Goal: Task Accomplishment & Management: Use online tool/utility

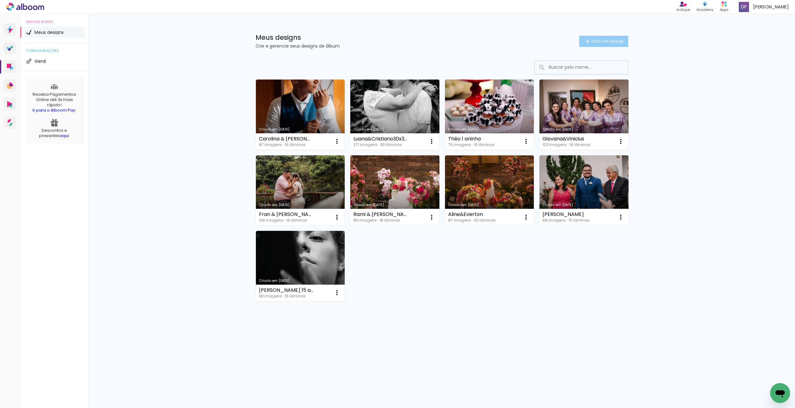
drag, startPoint x: 601, startPoint y: 41, endPoint x: 597, endPoint y: 42, distance: 4.7
click at [601, 41] on span "Criar um design" at bounding box center [607, 41] width 32 height 4
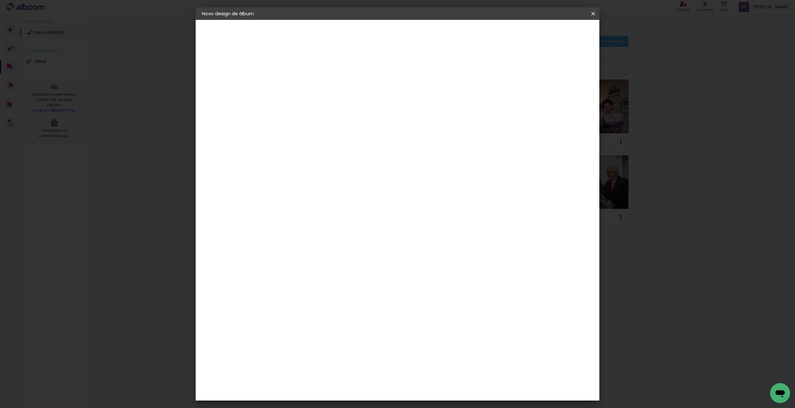
click at [303, 87] on input at bounding box center [303, 84] width 0 height 10
type input "[PERSON_NAME] 80 anos"
type paper-input "[PERSON_NAME] 80 anos"
click at [367, 38] on paper-button "Avançar" at bounding box center [352, 33] width 30 height 11
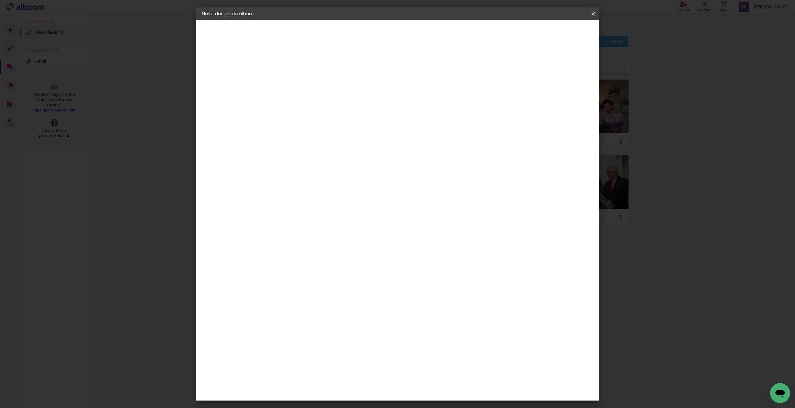
drag, startPoint x: 333, startPoint y: 383, endPoint x: 335, endPoint y: 377, distance: 5.8
click at [0, 0] on slot "Avançar" at bounding box center [0, 0] width 0 height 0
click at [345, 307] on span "30 × 30" at bounding box center [330, 313] width 29 height 13
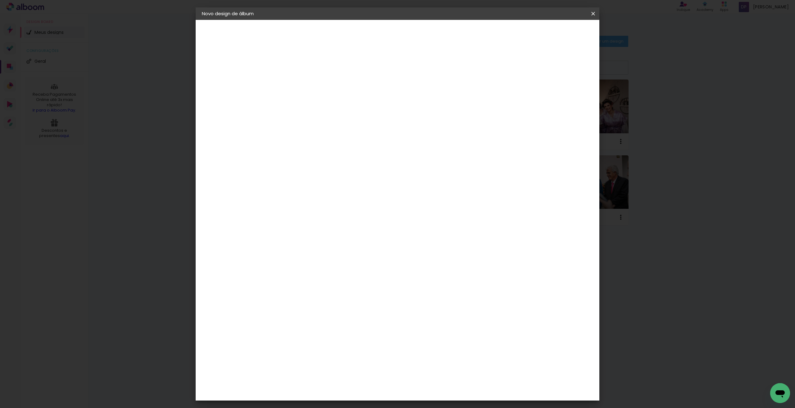
click at [0, 0] on slot "Avançar" at bounding box center [0, 0] width 0 height 0
click at [554, 33] on span "Iniciar design" at bounding box center [540, 33] width 28 height 4
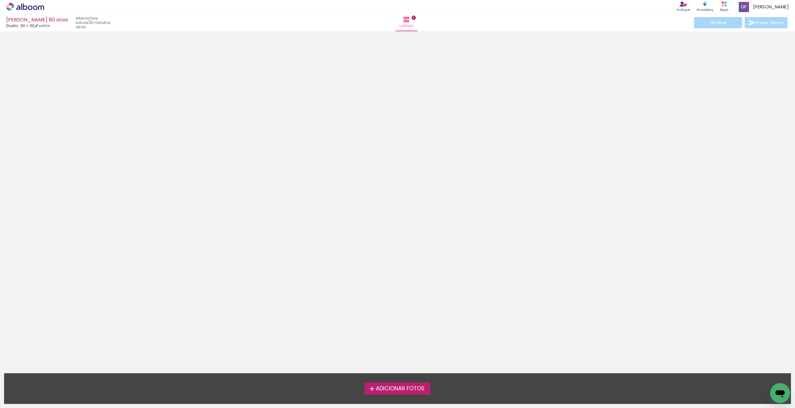
click at [392, 387] on span "Adicionar Fotos" at bounding box center [400, 389] width 49 height 6
click at [0, 0] on input "file" at bounding box center [0, 0] width 0 height 0
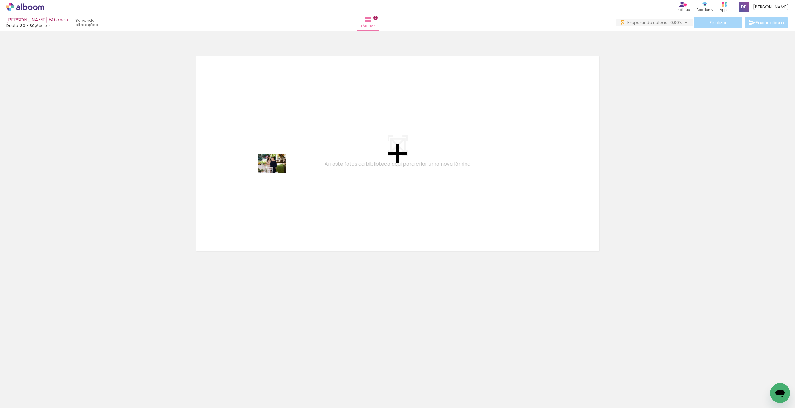
drag, startPoint x: 103, startPoint y: 389, endPoint x: 276, endPoint y: 173, distance: 277.2
click at [276, 173] on quentale-workspace at bounding box center [397, 204] width 795 height 408
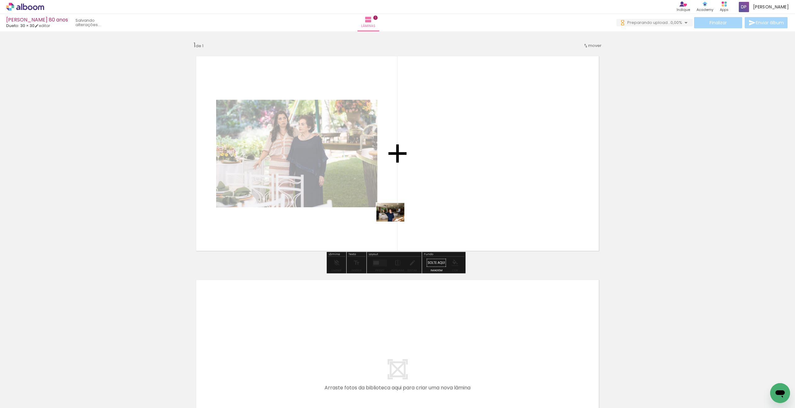
drag, startPoint x: 245, startPoint y: 321, endPoint x: 227, endPoint y: 378, distance: 60.2
click at [404, 218] on quentale-workspace at bounding box center [397, 204] width 795 height 408
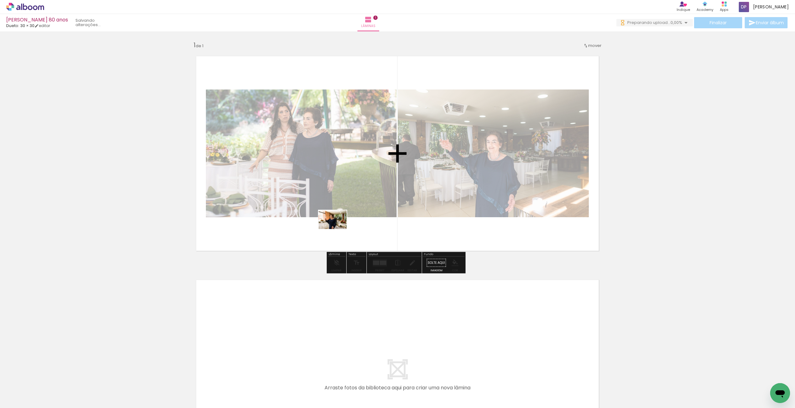
drag, startPoint x: 172, startPoint y: 389, endPoint x: 337, endPoint y: 229, distance: 230.3
click at [337, 229] on quentale-workspace at bounding box center [397, 204] width 795 height 408
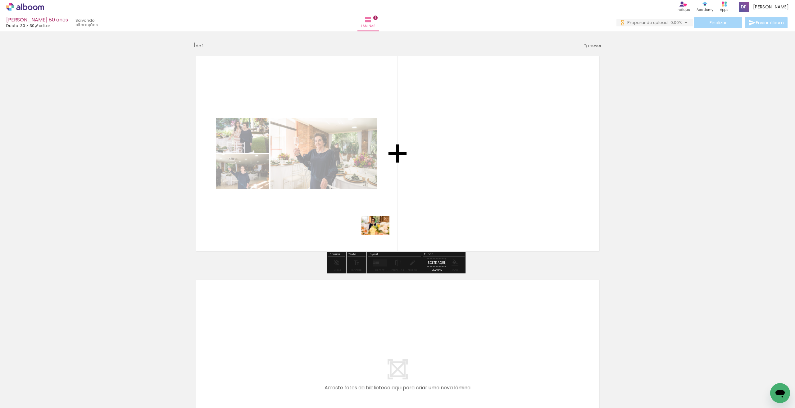
drag, startPoint x: 230, startPoint y: 375, endPoint x: 403, endPoint y: 219, distance: 233.3
click at [402, 219] on quentale-workspace at bounding box center [397, 204] width 795 height 408
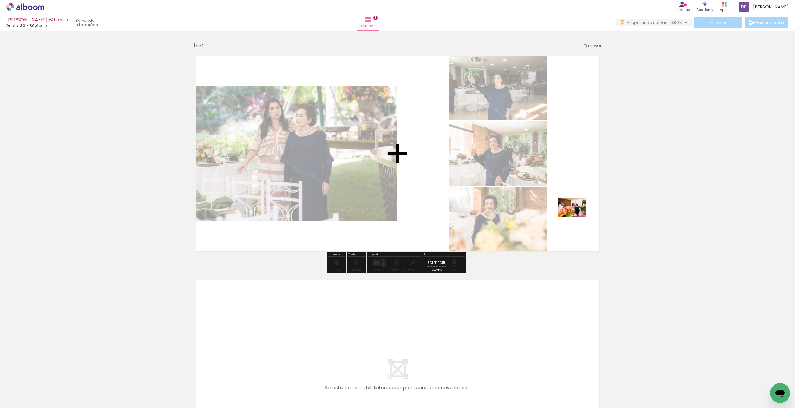
drag, startPoint x: 564, startPoint y: 237, endPoint x: 479, endPoint y: 347, distance: 138.6
click at [576, 217] on quentale-workspace at bounding box center [397, 204] width 795 height 408
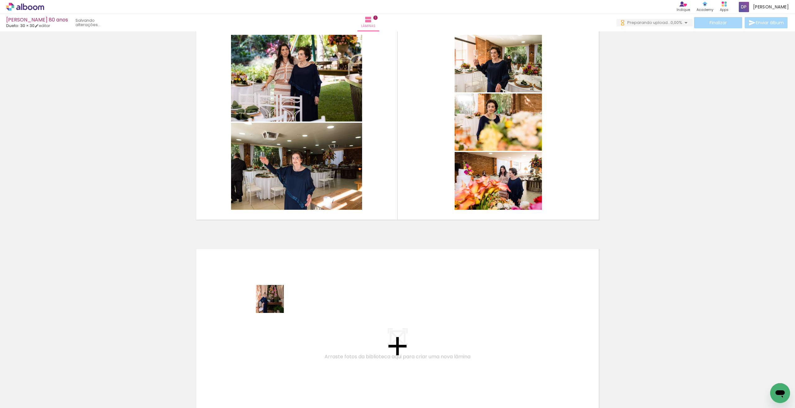
click at [274, 303] on quentale-workspace at bounding box center [397, 204] width 795 height 408
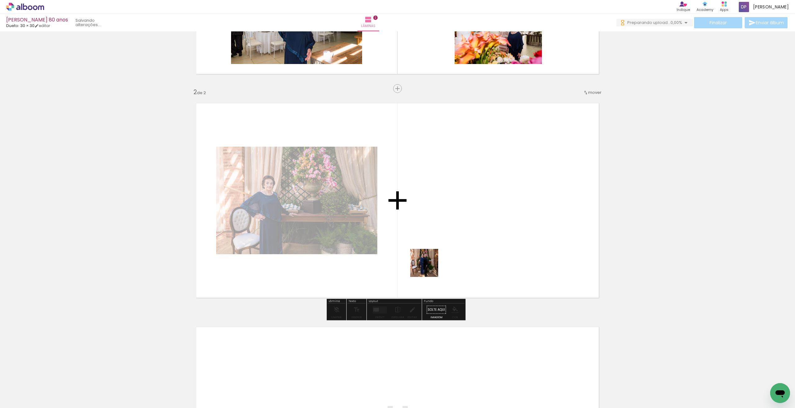
drag, startPoint x: 361, startPoint y: 354, endPoint x: 420, endPoint y: 333, distance: 62.0
click at [451, 241] on quentale-workspace at bounding box center [397, 204] width 795 height 408
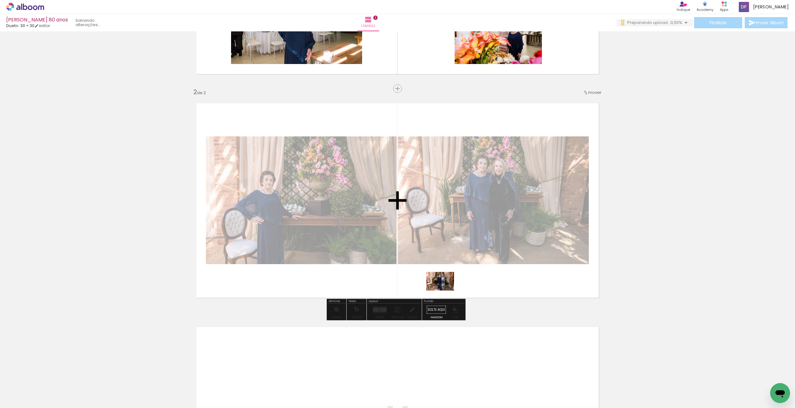
drag, startPoint x: 343, startPoint y: 390, endPoint x: 445, endPoint y: 290, distance: 142.1
click at [445, 290] on quentale-workspace at bounding box center [397, 204] width 795 height 408
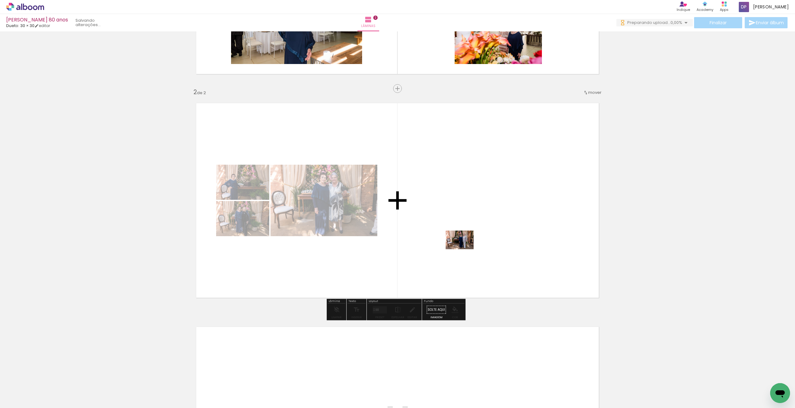
drag, startPoint x: 388, startPoint y: 382, endPoint x: 464, endPoint y: 249, distance: 153.2
click at [464, 249] on quentale-workspace at bounding box center [397, 204] width 795 height 408
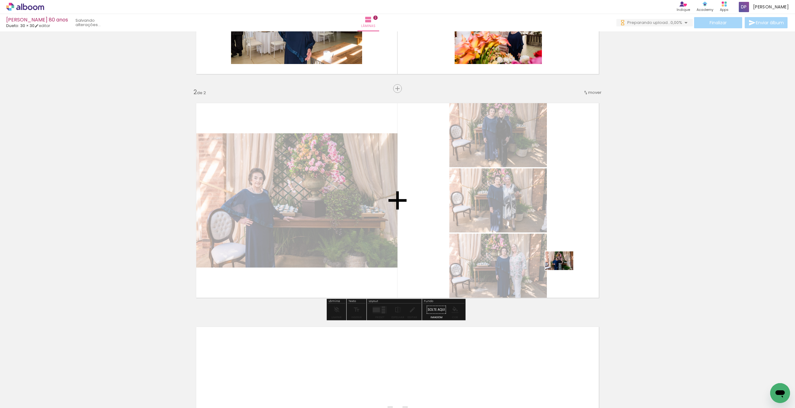
drag, startPoint x: 443, startPoint y: 387, endPoint x: 564, endPoint y: 270, distance: 168.2
click at [564, 270] on quentale-workspace at bounding box center [397, 204] width 795 height 408
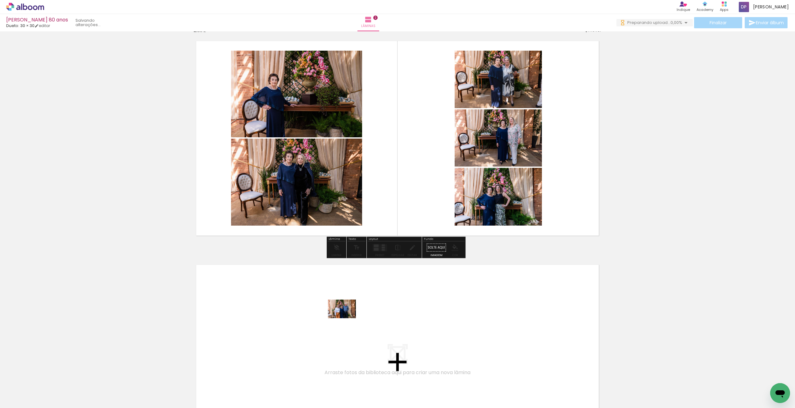
drag, startPoint x: 414, startPoint y: 380, endPoint x: 474, endPoint y: 390, distance: 61.6
click at [346, 318] on quentale-workspace at bounding box center [397, 204] width 795 height 408
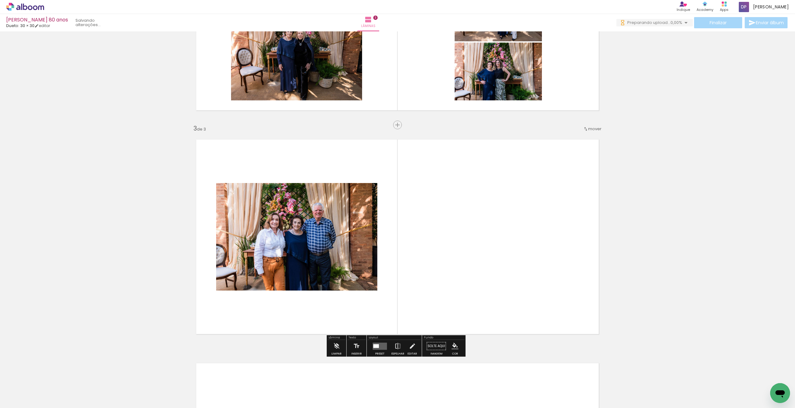
scroll to position [400, 0]
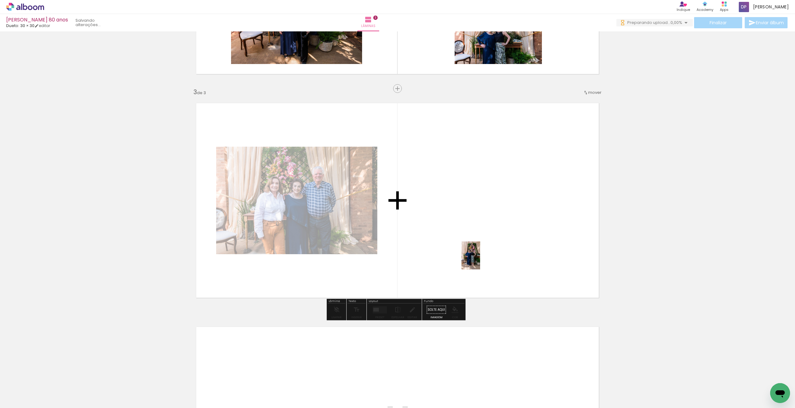
drag, startPoint x: 490, startPoint y: 332, endPoint x: 479, endPoint y: 257, distance: 75.6
click at [479, 257] on quentale-workspace at bounding box center [397, 204] width 795 height 408
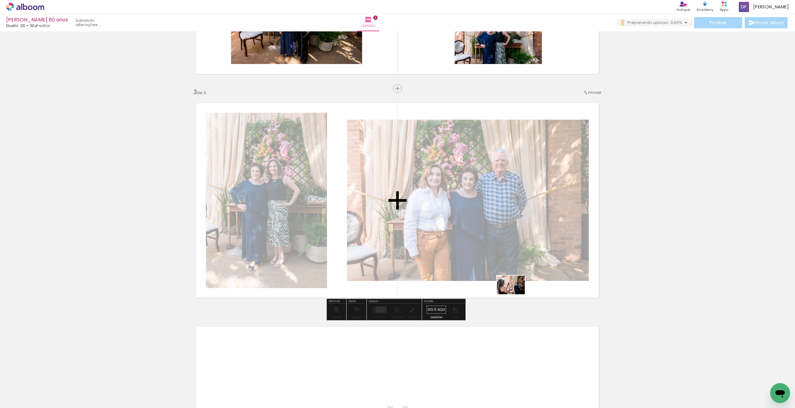
drag, startPoint x: 513, startPoint y: 392, endPoint x: 545, endPoint y: 372, distance: 38.2
click at [515, 294] on quentale-workspace at bounding box center [397, 204] width 795 height 408
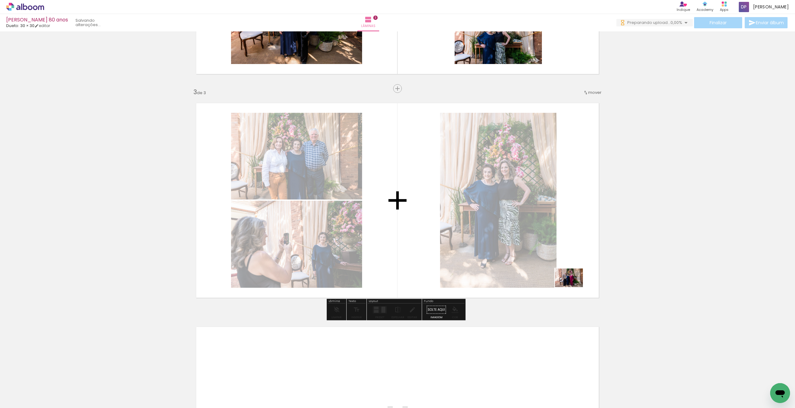
drag, startPoint x: 558, startPoint y: 341, endPoint x: 569, endPoint y: 288, distance: 53.6
click at [573, 286] on quentale-workspace at bounding box center [397, 204] width 795 height 408
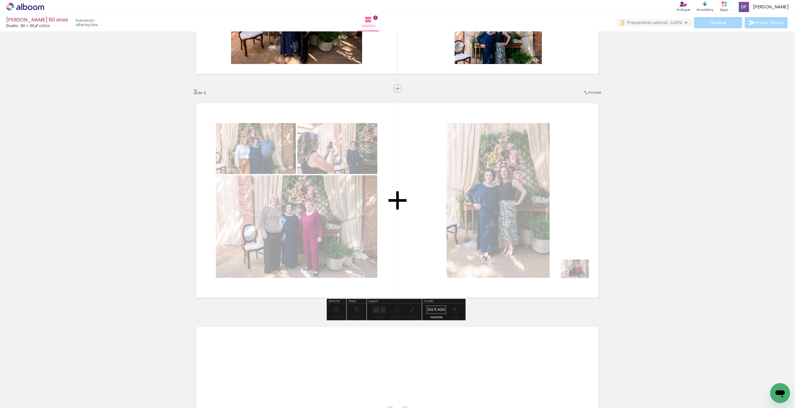
drag, startPoint x: 557, startPoint y: 390, endPoint x: 578, endPoint y: 272, distance: 119.6
click at [578, 267] on quentale-workspace at bounding box center [397, 204] width 795 height 408
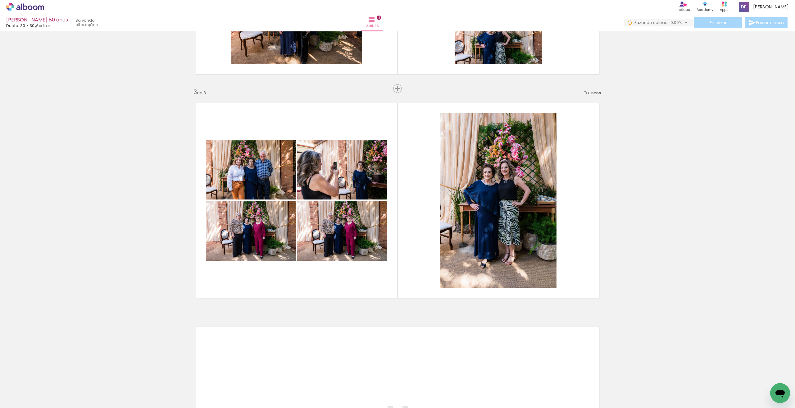
scroll to position [369, 0]
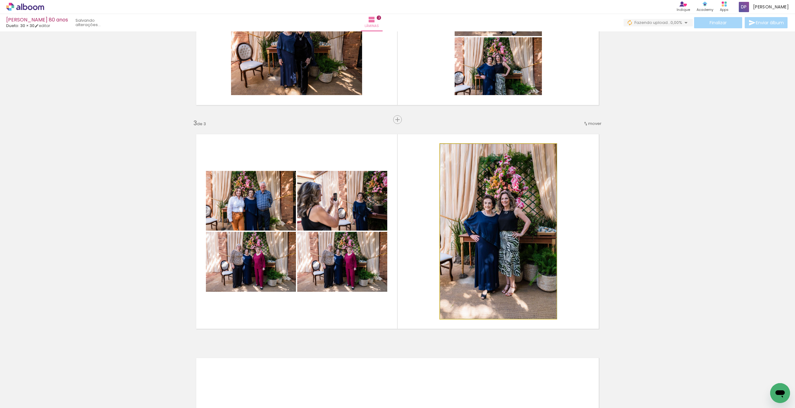
drag, startPoint x: 493, startPoint y: 264, endPoint x: 515, endPoint y: 239, distance: 33.2
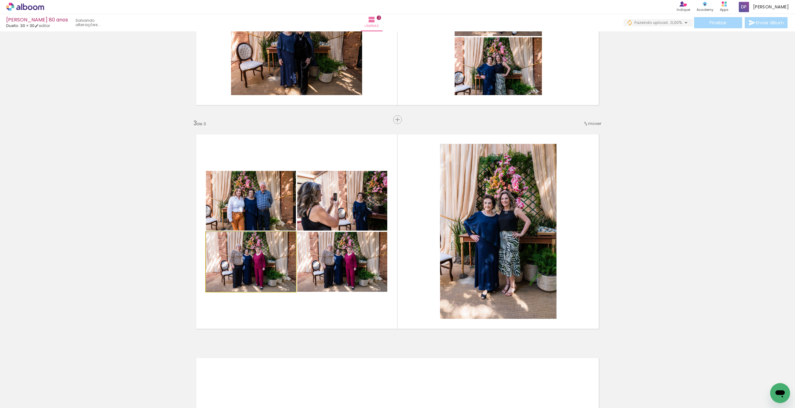
click at [282, 260] on quentale-photo at bounding box center [251, 262] width 90 height 60
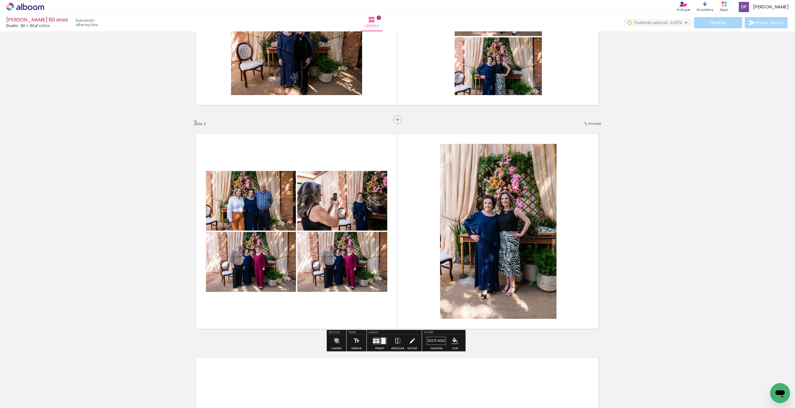
click at [274, 202] on quentale-photo at bounding box center [251, 201] width 90 height 60
click at [315, 200] on quentale-photo at bounding box center [342, 201] width 90 height 60
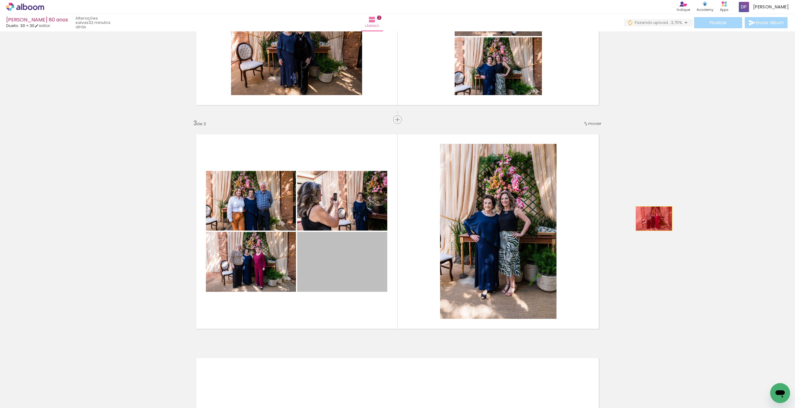
drag, startPoint x: 354, startPoint y: 267, endPoint x: 651, endPoint y: 218, distance: 301.7
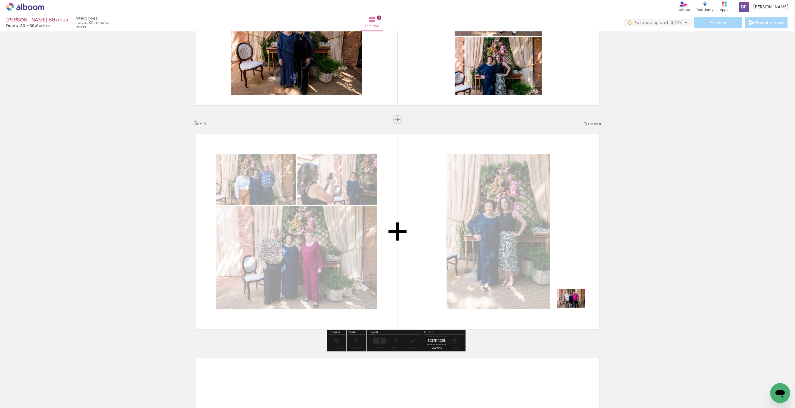
drag, startPoint x: 589, startPoint y: 396, endPoint x: 576, endPoint y: 307, distance: 89.4
click at [576, 307] on quentale-workspace at bounding box center [397, 204] width 795 height 408
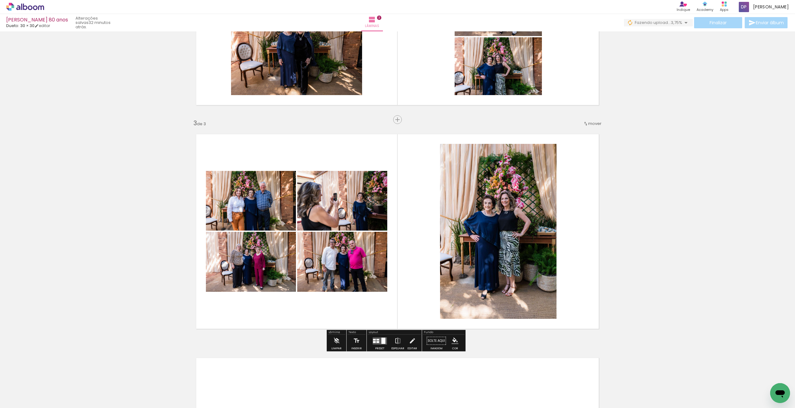
scroll to position [431, 0]
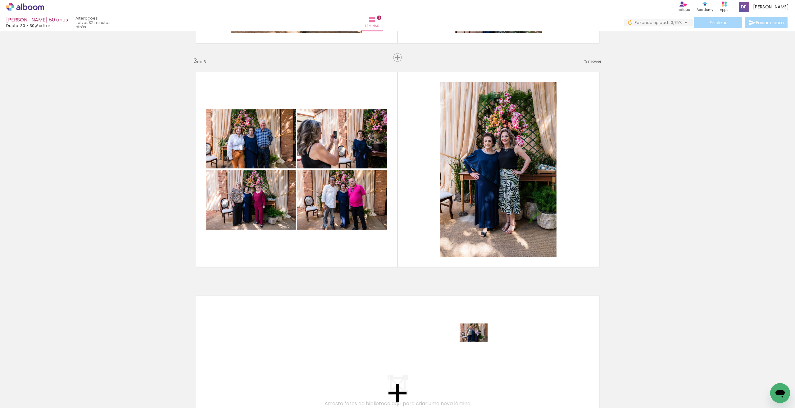
drag, startPoint x: 615, startPoint y: 386, endPoint x: 650, endPoint y: 399, distance: 37.6
click at [470, 342] on quentale-workspace at bounding box center [397, 204] width 795 height 408
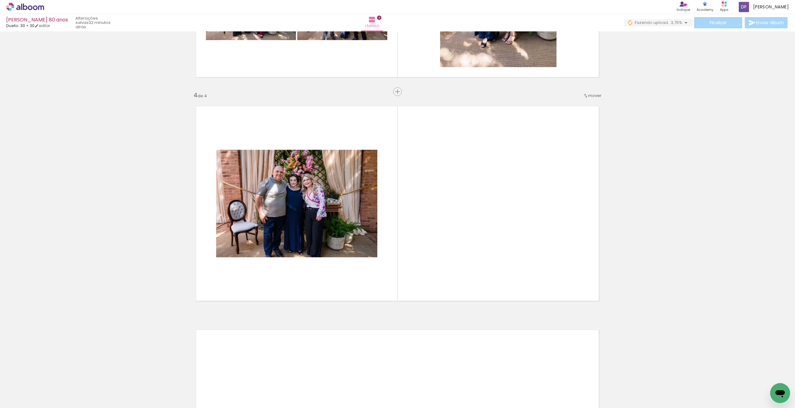
scroll to position [624, 0]
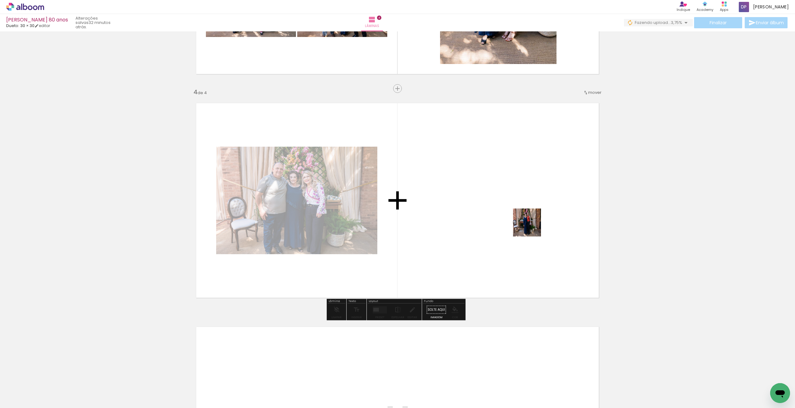
drag, startPoint x: 651, startPoint y: 376, endPoint x: 512, endPoint y: 218, distance: 210.1
click at [512, 218] on quentale-workspace at bounding box center [397, 204] width 795 height 408
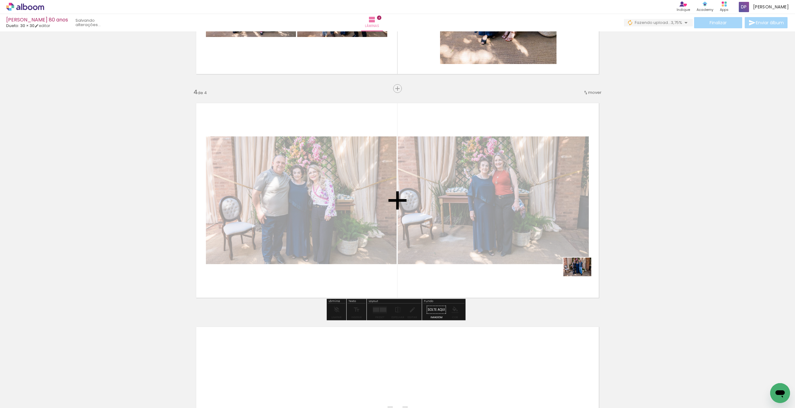
drag, startPoint x: 687, startPoint y: 386, endPoint x: 705, endPoint y: 352, distance: 38.3
click at [580, 276] on quentale-workspace at bounding box center [397, 204] width 795 height 408
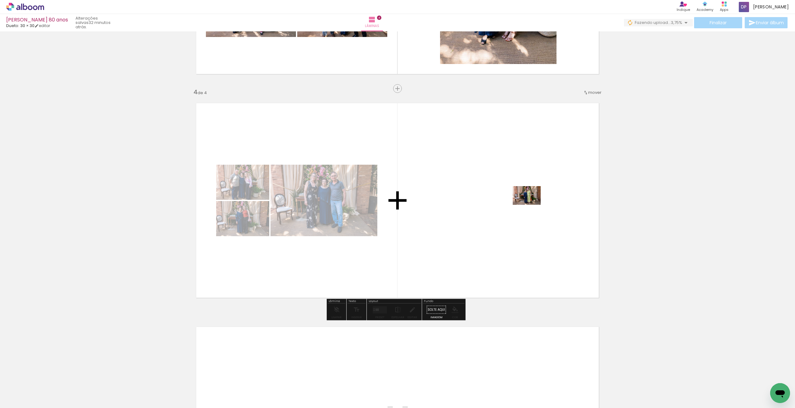
drag, startPoint x: 725, startPoint y: 383, endPoint x: 539, endPoint y: 209, distance: 255.0
click at [531, 205] on quentale-workspace at bounding box center [397, 204] width 795 height 408
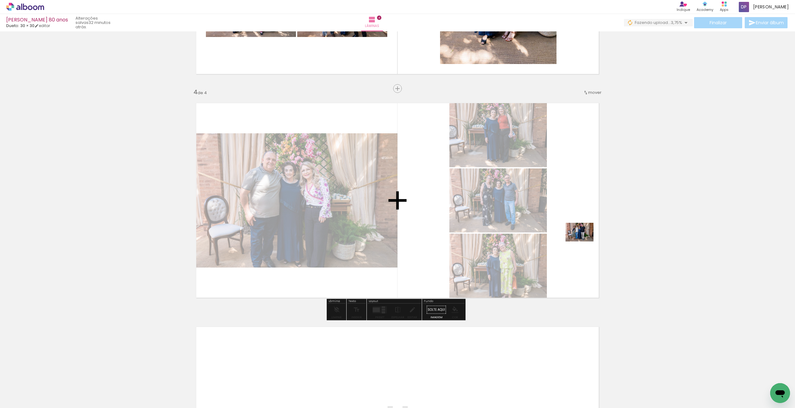
drag, startPoint x: 753, startPoint y: 384, endPoint x: 564, endPoint y: 241, distance: 237.2
click at [577, 240] on quentale-workspace at bounding box center [397, 204] width 795 height 408
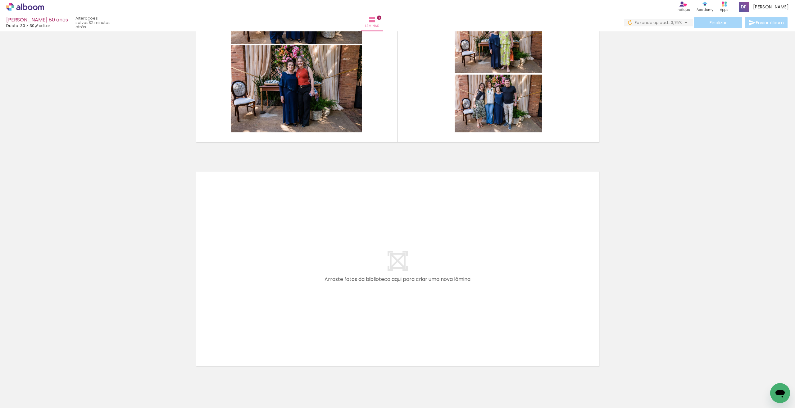
scroll to position [0, 534]
drag, startPoint x: 262, startPoint y: 392, endPoint x: 263, endPoint y: 316, distance: 75.5
click at [263, 316] on quentale-workspace at bounding box center [397, 204] width 795 height 408
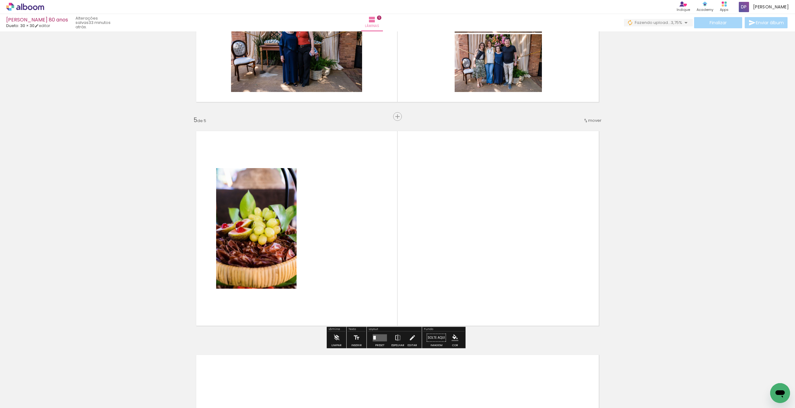
scroll to position [847, 0]
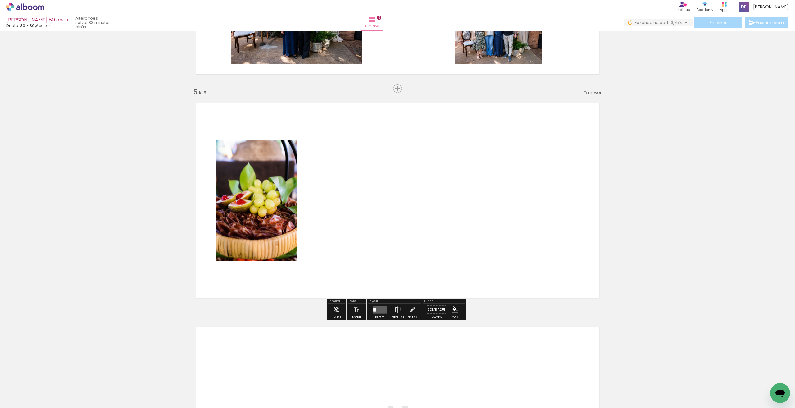
scroll to position [0, 534]
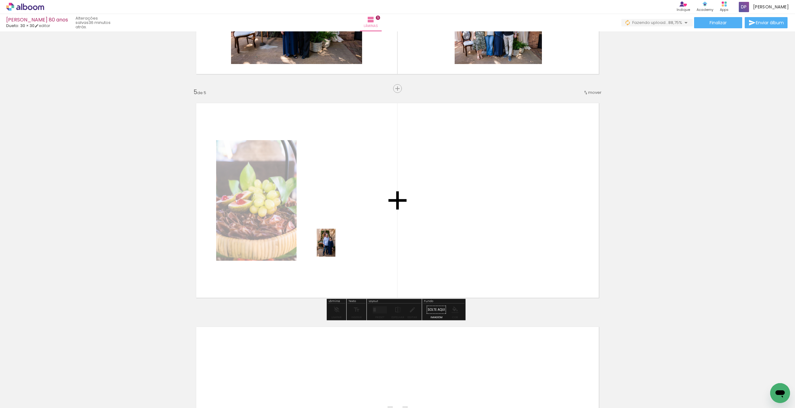
drag, startPoint x: 329, startPoint y: 268, endPoint x: 353, endPoint y: 392, distance: 125.6
click at [335, 247] on quentale-workspace at bounding box center [397, 204] width 795 height 408
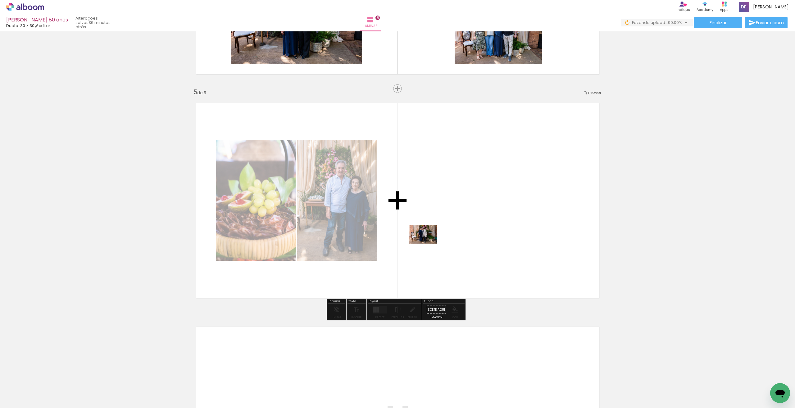
drag, startPoint x: 330, startPoint y: 395, endPoint x: 392, endPoint y: 392, distance: 62.5
click at [428, 243] on quentale-workspace at bounding box center [397, 204] width 795 height 408
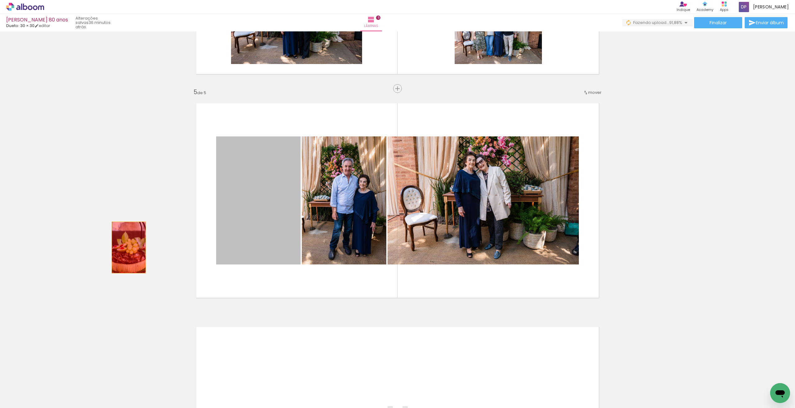
drag, startPoint x: 271, startPoint y: 238, endPoint x: 126, endPoint y: 247, distance: 145.3
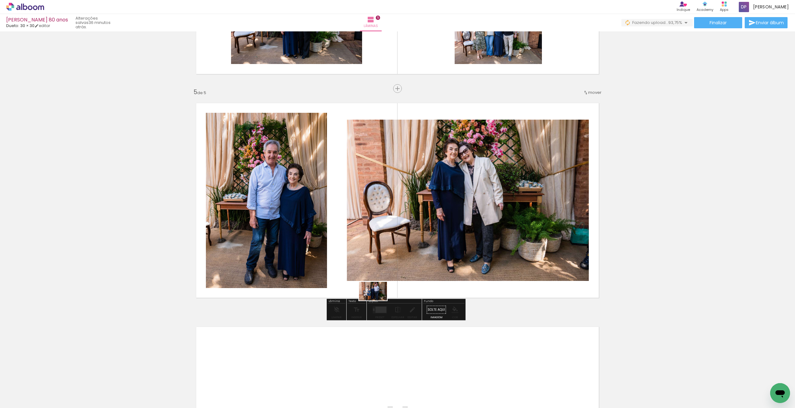
drag, startPoint x: 377, startPoint y: 375, endPoint x: 378, endPoint y: 310, distance: 65.8
click at [377, 299] on quentale-workspace at bounding box center [397, 204] width 795 height 408
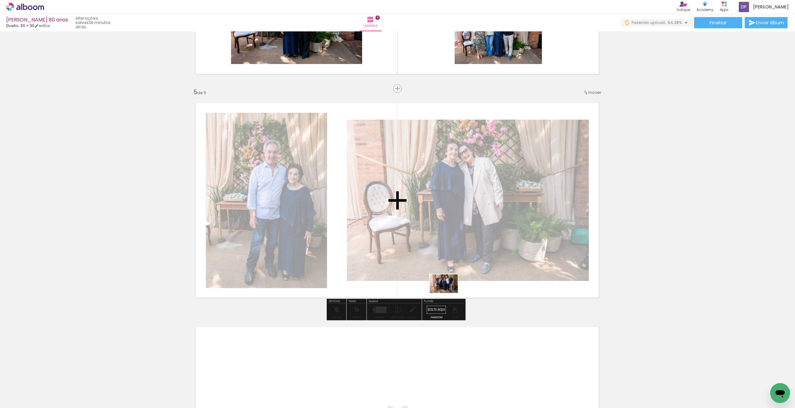
drag, startPoint x: 424, startPoint y: 347, endPoint x: 448, endPoint y: 293, distance: 59.9
click at [448, 293] on quentale-workspace at bounding box center [397, 204] width 795 height 408
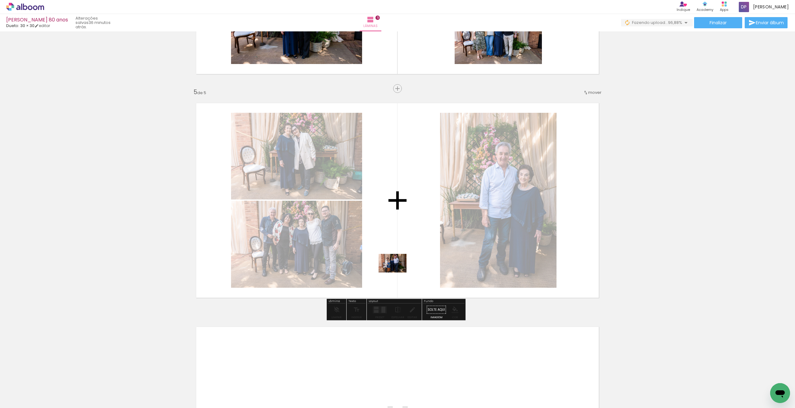
drag, startPoint x: 369, startPoint y: 392, endPoint x: 399, endPoint y: 258, distance: 137.3
click at [399, 258] on quentale-workspace at bounding box center [397, 204] width 795 height 408
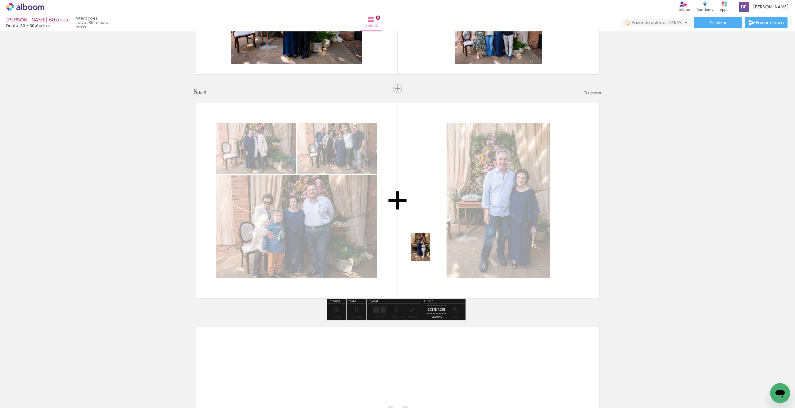
drag, startPoint x: 433, startPoint y: 396, endPoint x: 430, endPoint y: 251, distance: 144.4
click at [430, 251] on quentale-workspace at bounding box center [397, 204] width 795 height 408
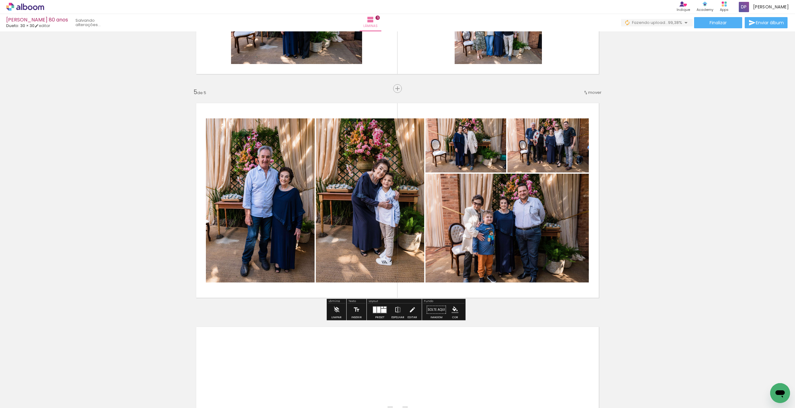
scroll to position [909, 0]
